Goal: Transaction & Acquisition: Purchase product/service

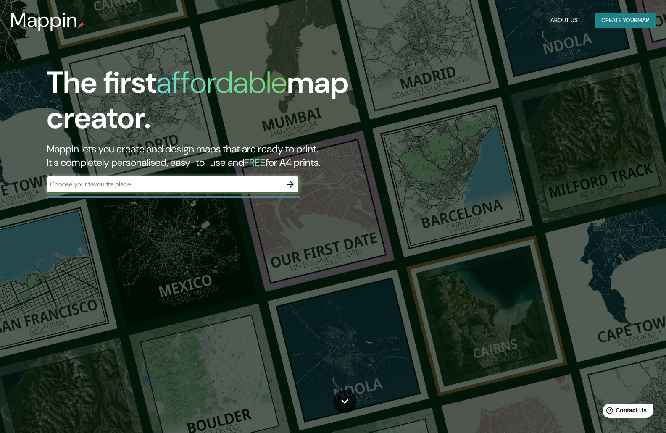
click at [629, 13] on button "Create your map" at bounding box center [625, 21] width 61 height 16
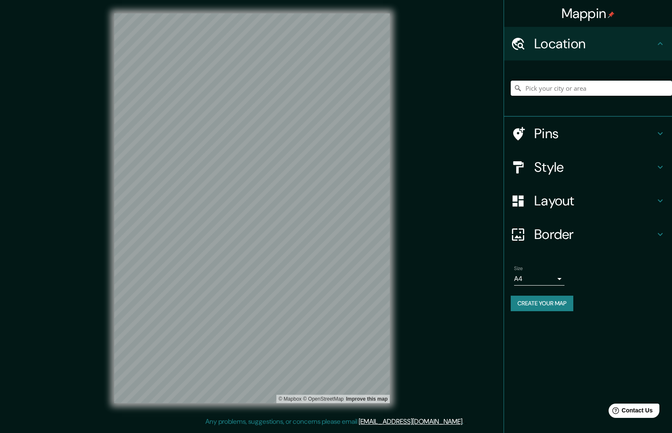
click at [567, 91] on input "Pick your city or area" at bounding box center [591, 88] width 161 height 15
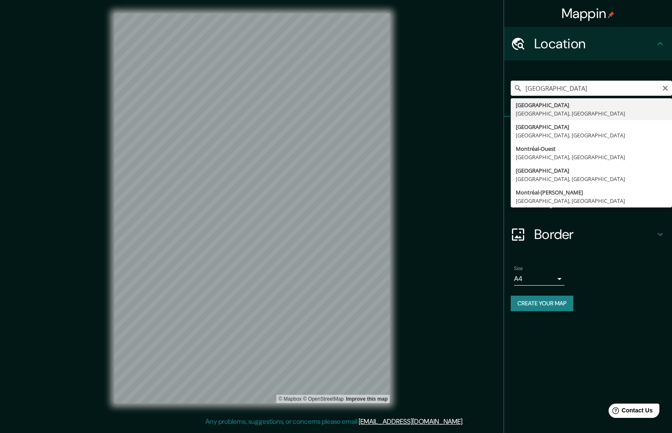
type input "[GEOGRAPHIC_DATA], [GEOGRAPHIC_DATA], [GEOGRAPHIC_DATA]"
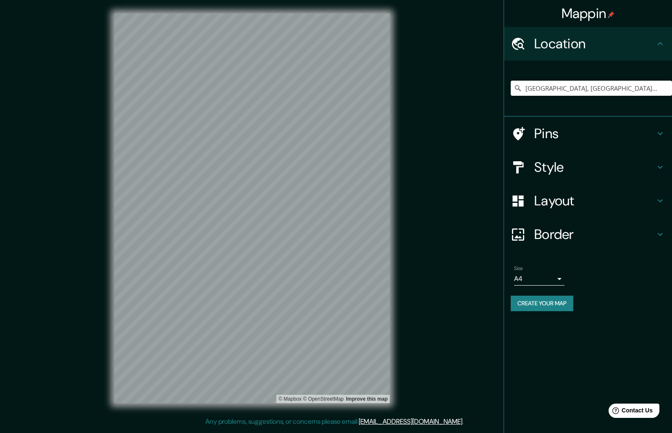
click at [568, 139] on h4 "Pins" at bounding box center [594, 133] width 121 height 17
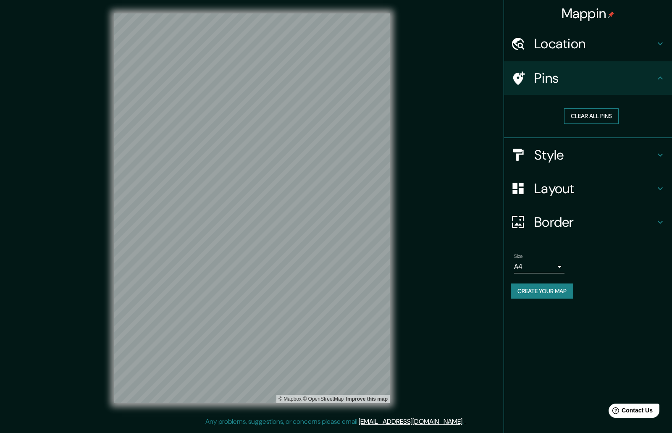
click at [589, 118] on button "Clear all pins" at bounding box center [591, 116] width 55 height 16
click at [568, 50] on h4 "Location" at bounding box center [594, 43] width 121 height 17
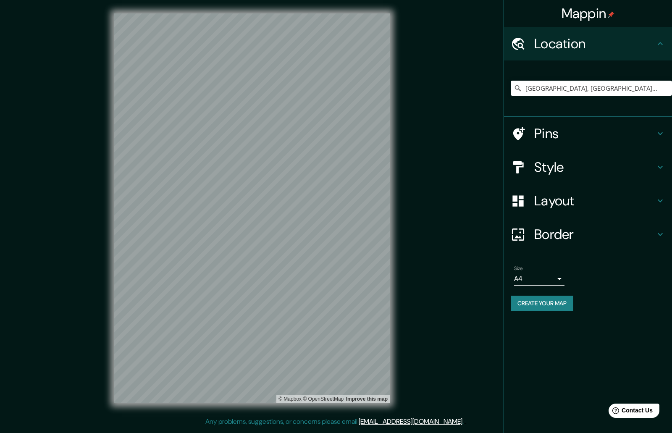
click at [562, 305] on button "Create your map" at bounding box center [542, 304] width 63 height 16
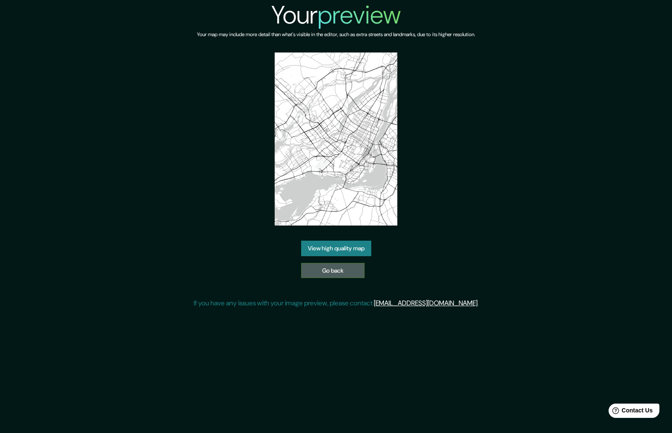
click at [354, 269] on link "Go back" at bounding box center [332, 271] width 63 height 16
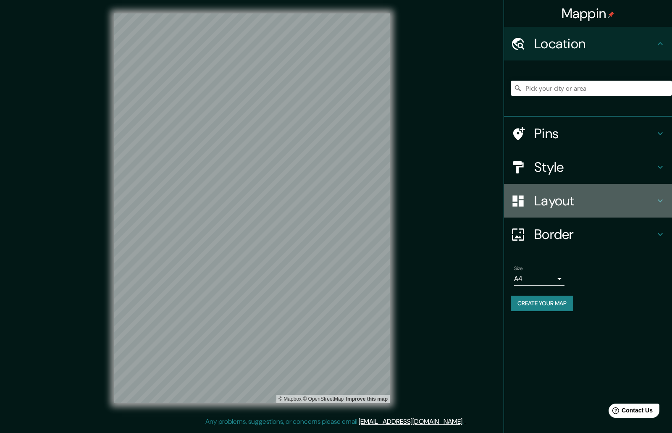
click at [579, 199] on h4 "Layout" at bounding box center [594, 200] width 121 height 17
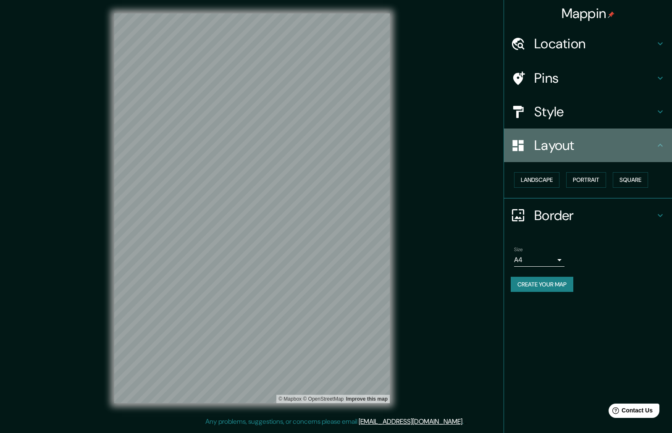
click at [574, 150] on h4 "Layout" at bounding box center [594, 145] width 121 height 17
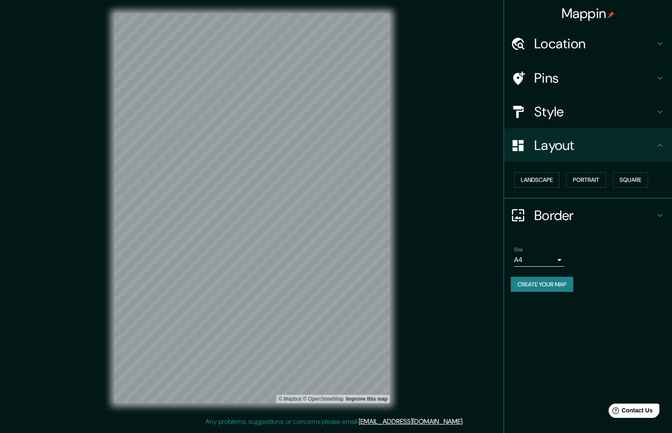
click at [568, 218] on h4 "Border" at bounding box center [594, 215] width 121 height 17
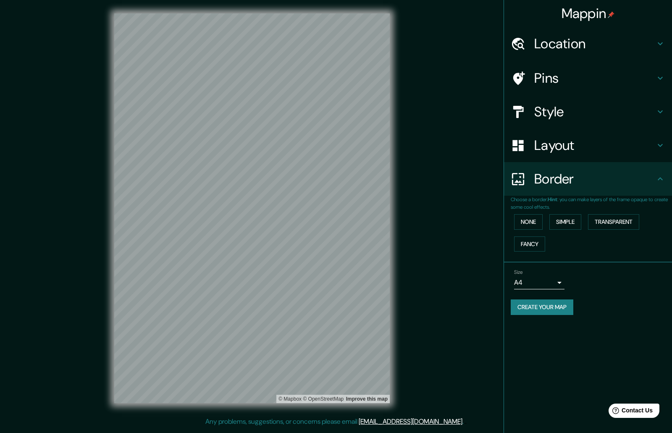
click at [568, 102] on div "Style" at bounding box center [588, 112] width 168 height 34
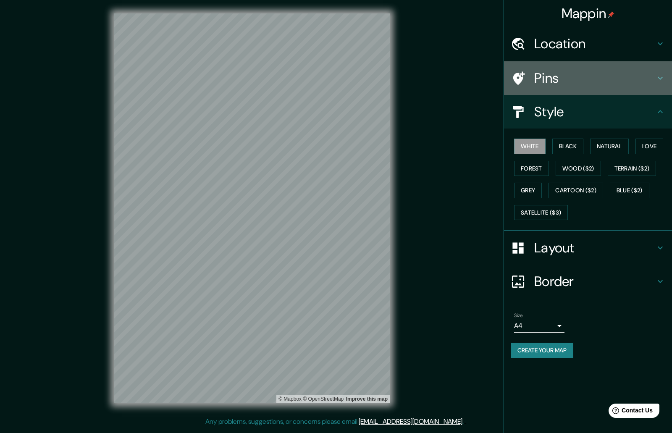
click at [664, 76] on icon at bounding box center [660, 78] width 10 height 10
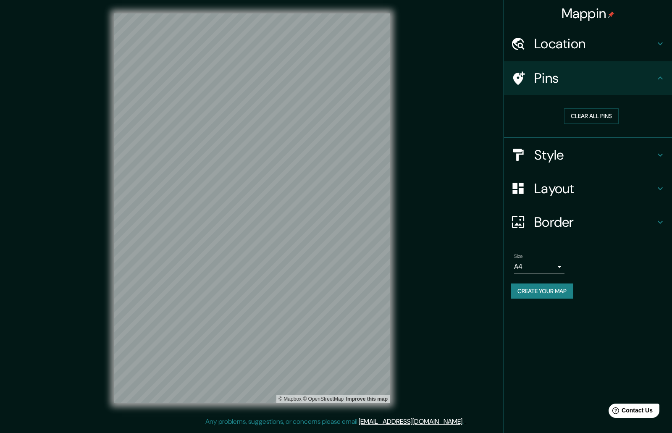
click at [519, 80] on icon at bounding box center [519, 77] width 12 height 13
click at [669, 76] on div "Pins" at bounding box center [588, 78] width 168 height 34
click at [659, 49] on div "Location" at bounding box center [588, 44] width 168 height 34
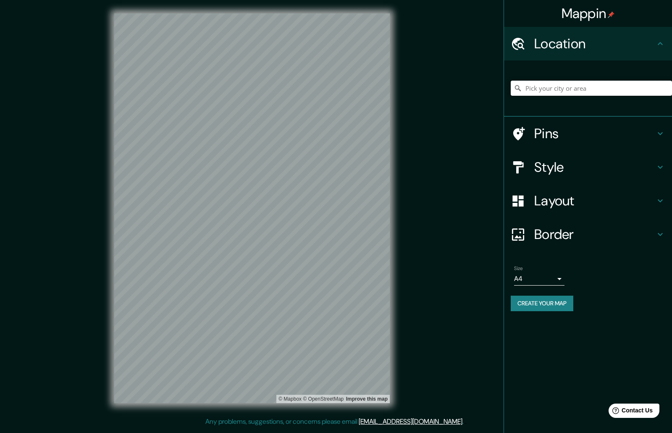
click at [609, 88] on input "Pick your city or area" at bounding box center [591, 88] width 161 height 15
click at [655, 132] on icon at bounding box center [660, 134] width 10 height 10
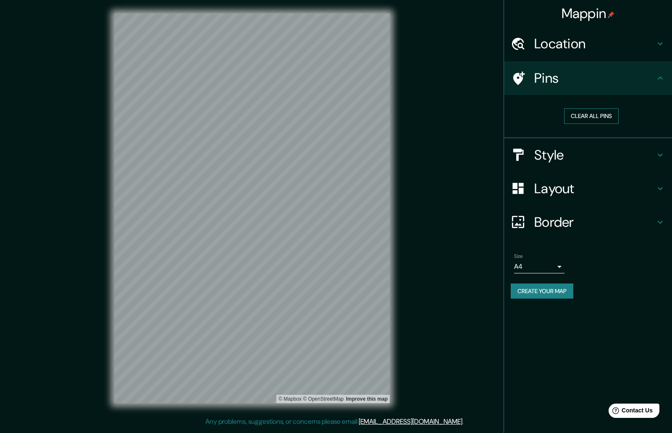
click at [594, 118] on button "Clear all pins" at bounding box center [591, 116] width 55 height 16
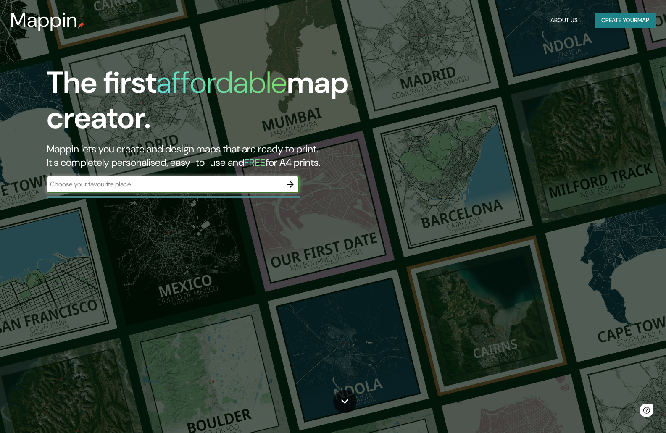
click at [182, 185] on input "text" at bounding box center [164, 184] width 235 height 10
type input "montreal"
click at [290, 186] on icon "button" at bounding box center [290, 184] width 10 height 10
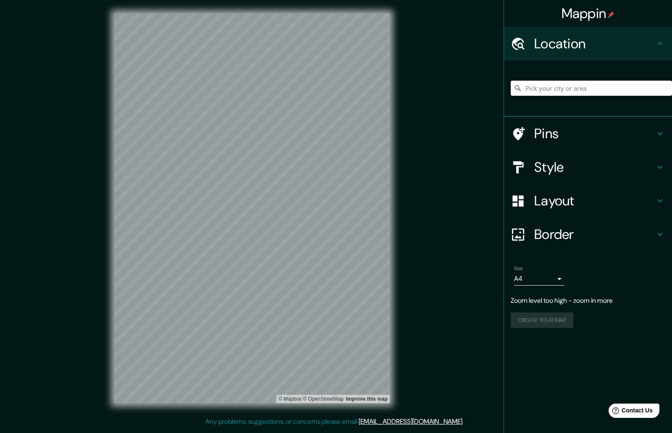
click at [410, 270] on div "Mappin Location Pins Style Layout Border Choose a border. Hint : you can make l…" at bounding box center [336, 215] width 672 height 430
click at [555, 280] on body "Mappin Location Pins Style Layout Border Choose a border. Hint : you can make l…" at bounding box center [336, 216] width 672 height 433
click at [556, 280] on div at bounding box center [336, 216] width 672 height 433
